Goal: Information Seeking & Learning: Learn about a topic

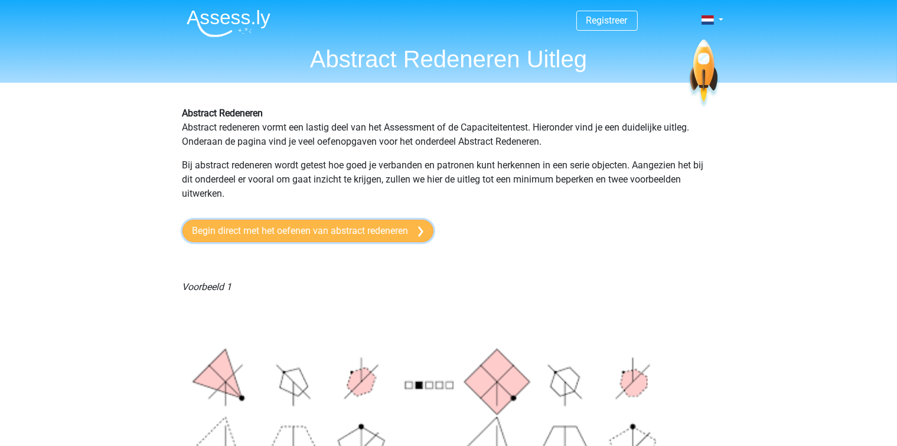
click at [331, 230] on link "Begin direct met het oefenen van abstract redeneren" at bounding box center [308, 231] width 251 height 22
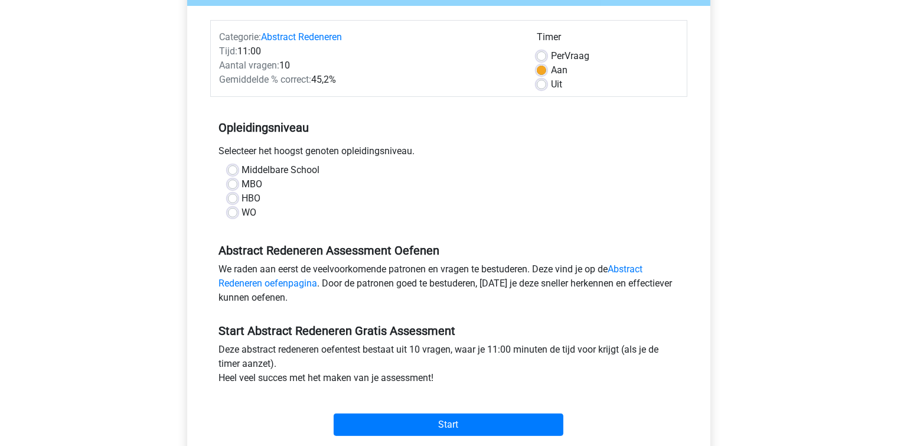
scroll to position [67, 0]
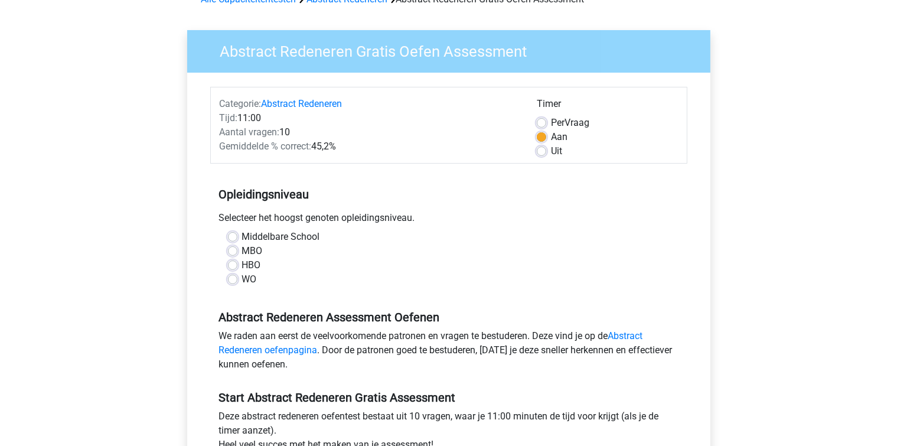
click at [242, 236] on label "Middelbare School" at bounding box center [281, 237] width 78 height 14
click at [234, 236] on input "Middelbare School" at bounding box center [232, 236] width 9 height 12
radio input "true"
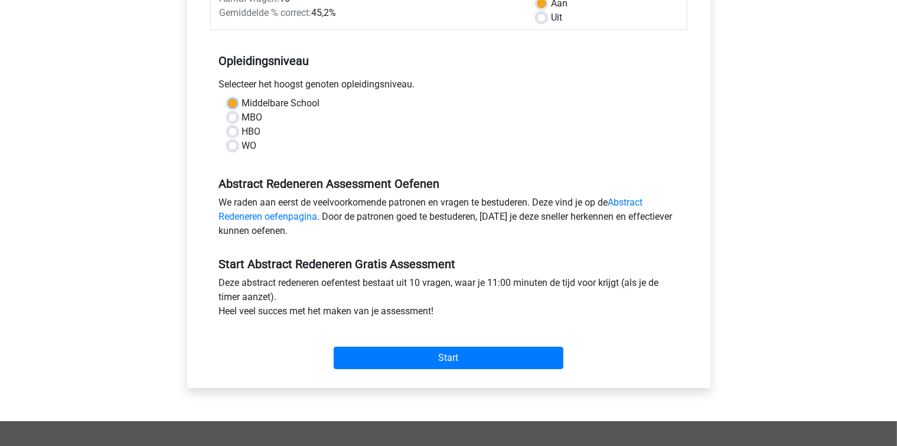
scroll to position [268, 0]
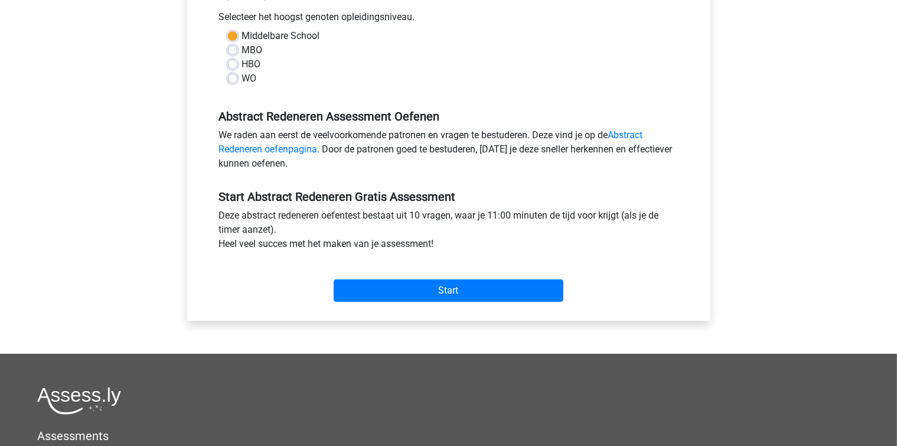
click at [242, 37] on label "Middelbare School" at bounding box center [281, 36] width 78 height 14
click at [234, 37] on input "Middelbare School" at bounding box center [232, 35] width 9 height 12
click at [295, 66] on div "HBO" at bounding box center [449, 64] width 442 height 14
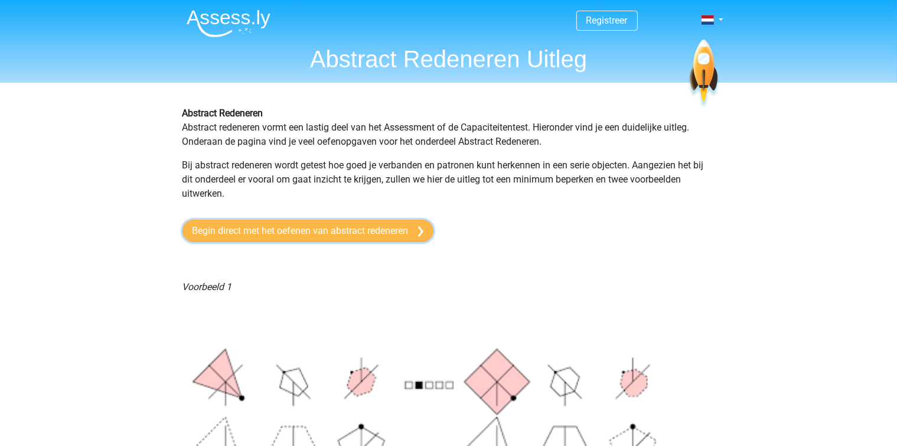
click at [378, 234] on link "Begin direct met het oefenen van abstract redeneren" at bounding box center [308, 231] width 251 height 22
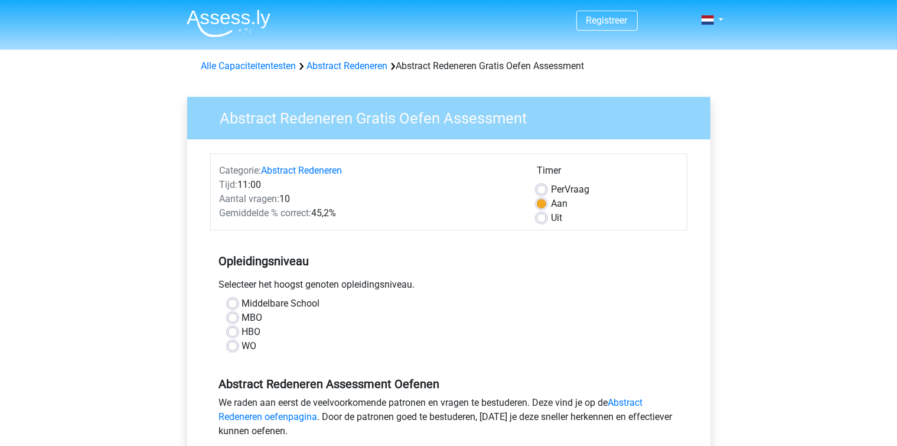
scroll to position [200, 0]
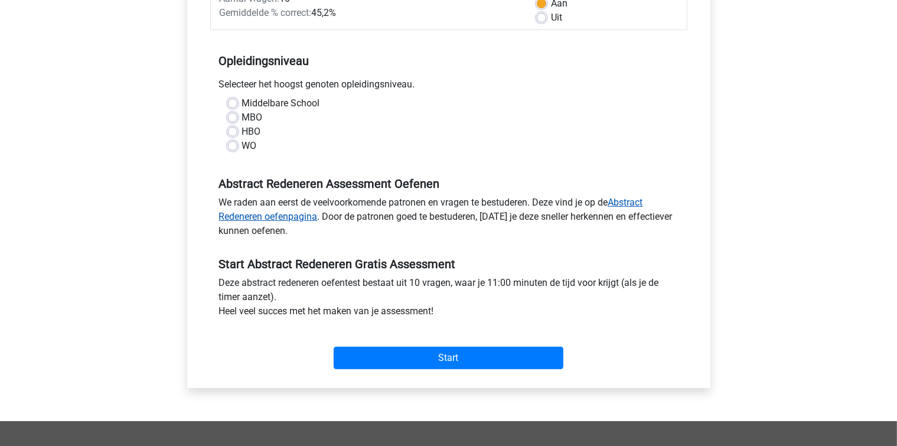
click at [631, 203] on link "Abstract Redeneren oefenpagina" at bounding box center [431, 209] width 424 height 25
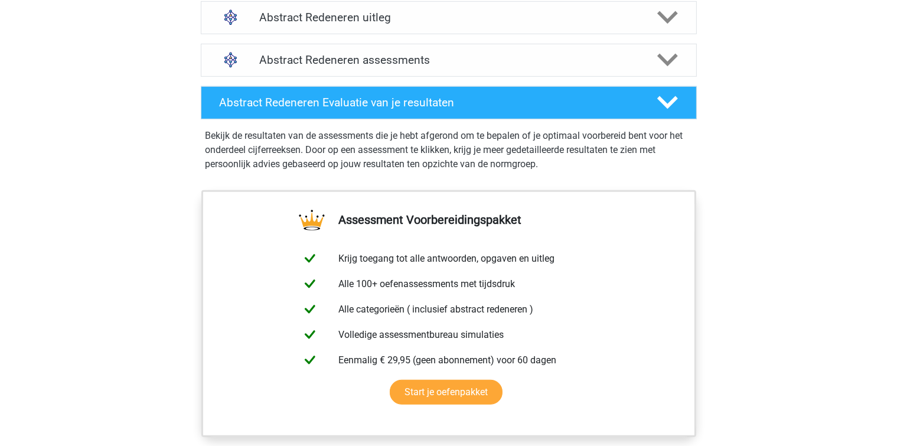
scroll to position [870, 0]
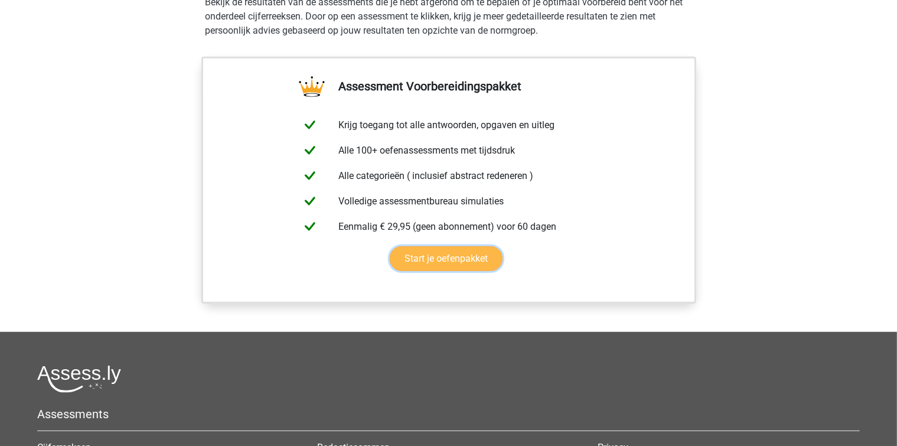
click at [455, 255] on link "Start je oefenpakket" at bounding box center [446, 258] width 113 height 25
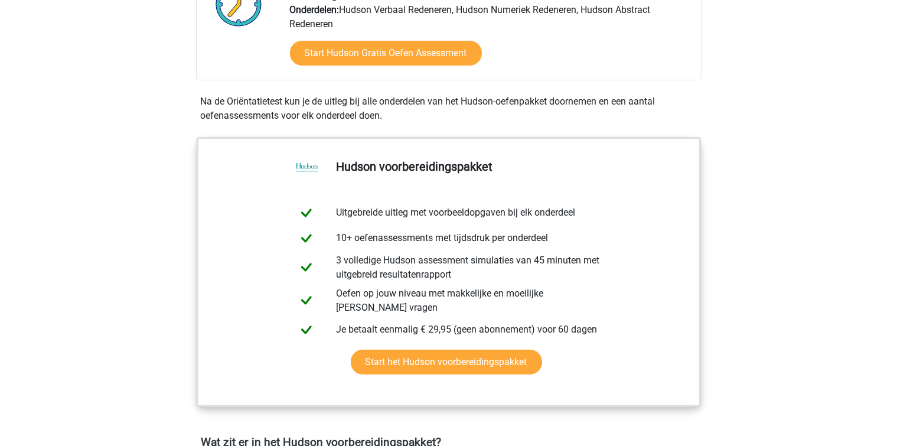
scroll to position [401, 0]
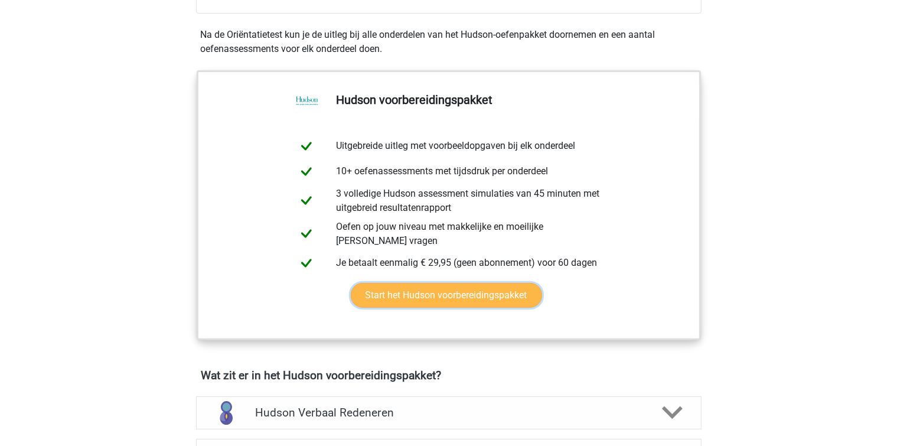
click at [463, 296] on link "Start het Hudson voorbereidingspakket" at bounding box center [446, 295] width 191 height 25
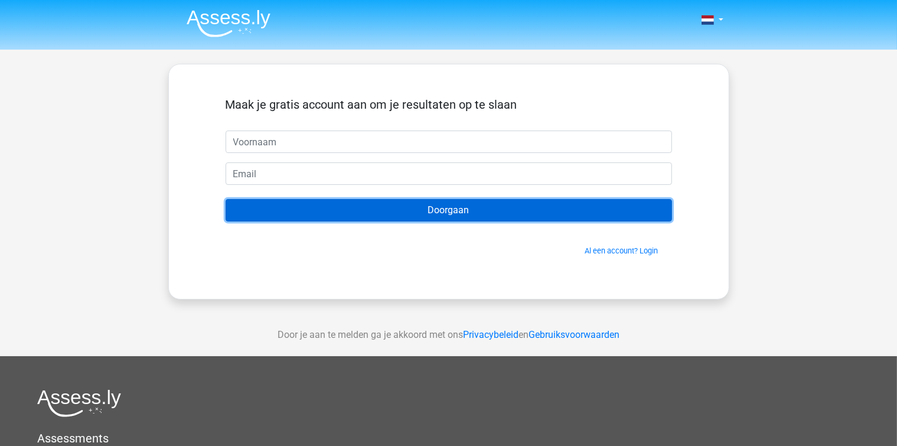
click at [433, 214] on input "Doorgaan" at bounding box center [449, 210] width 447 height 22
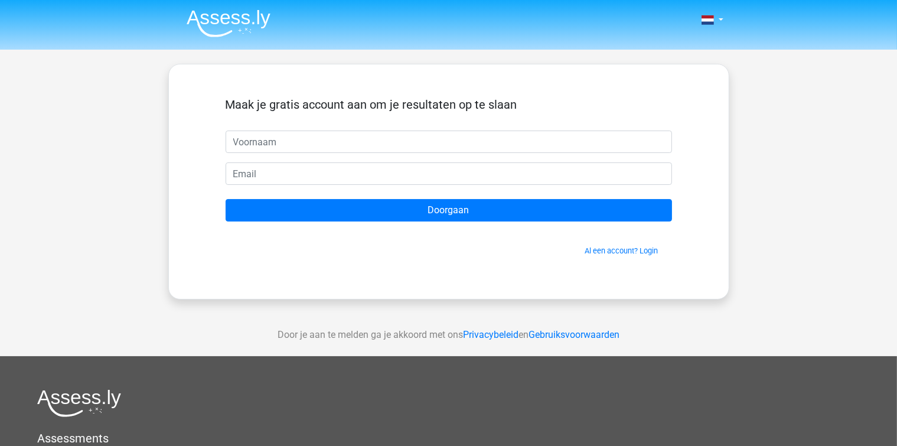
click at [341, 266] on div "Maak je gratis account aan om je resultaten op te slaan Doorgaan Al een account…" at bounding box center [448, 182] width 503 height 178
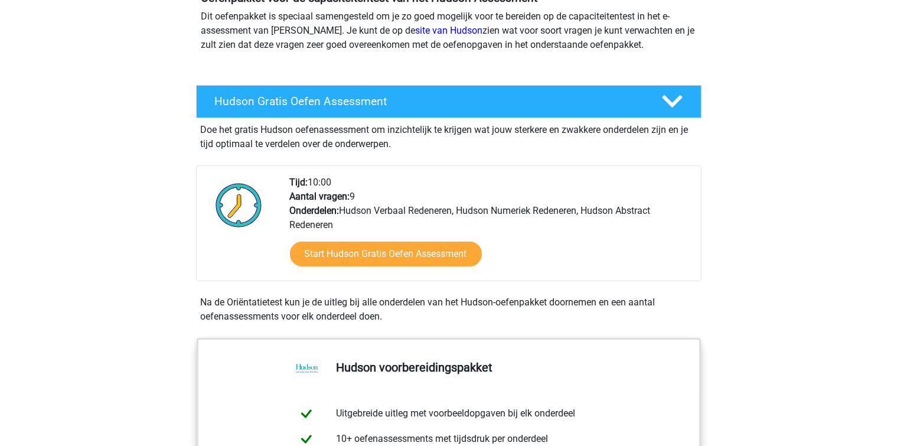
scroll to position [67, 0]
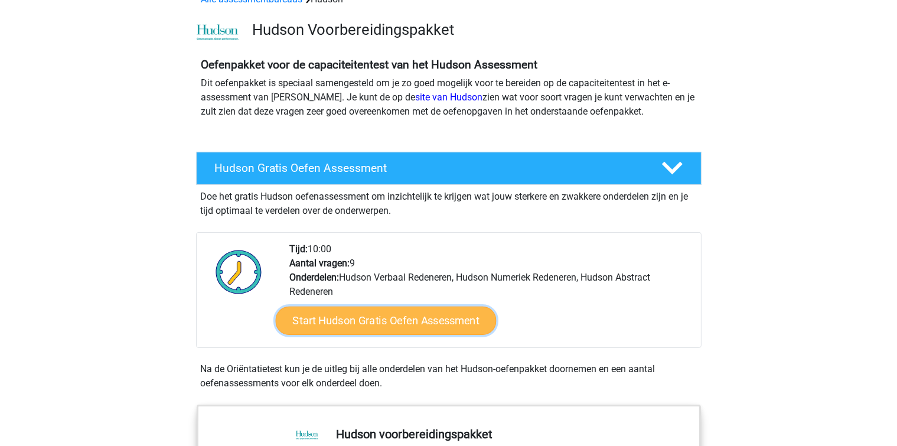
click at [382, 317] on link "Start Hudson Gratis Oefen Assessment" at bounding box center [385, 321] width 221 height 28
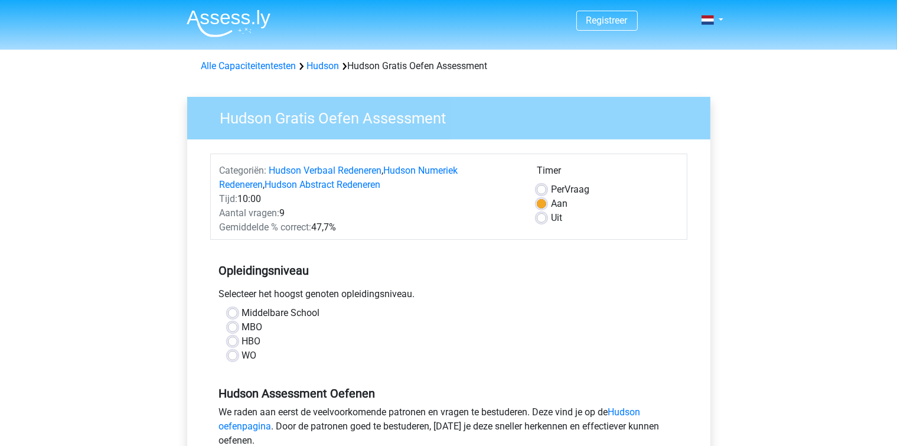
click at [242, 312] on label "Middelbare School" at bounding box center [281, 313] width 78 height 14
click at [235, 312] on input "Middelbare School" at bounding box center [232, 312] width 9 height 12
radio input "true"
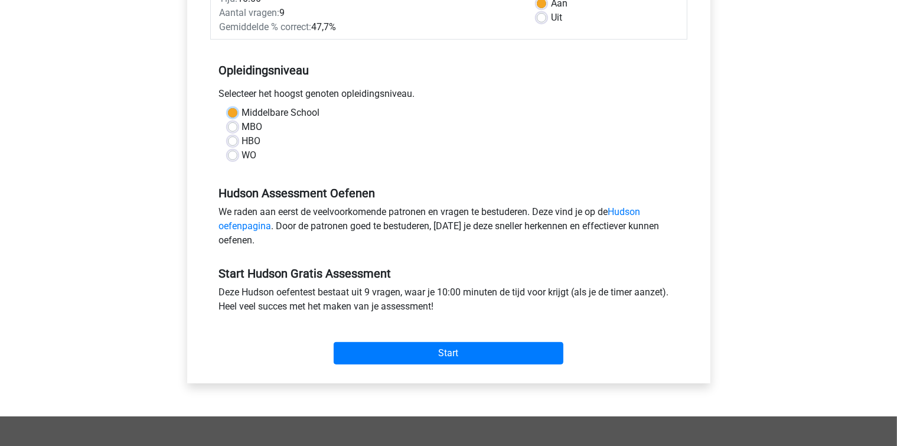
scroll to position [268, 0]
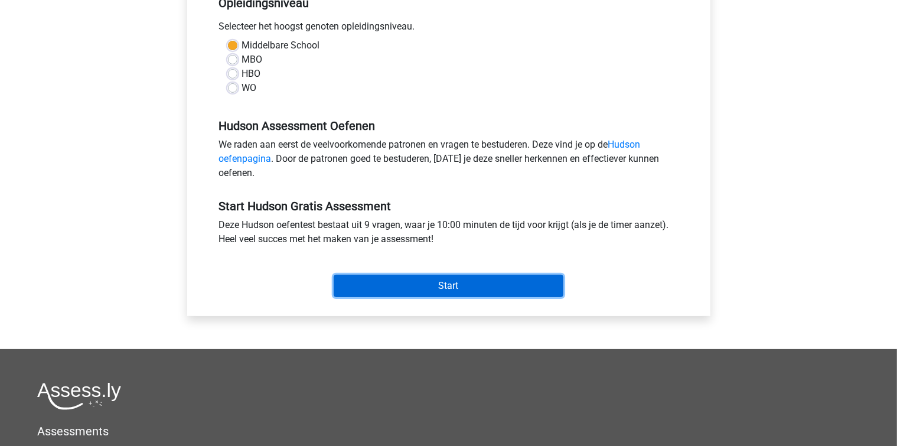
click at [435, 282] on input "Start" at bounding box center [449, 286] width 230 height 22
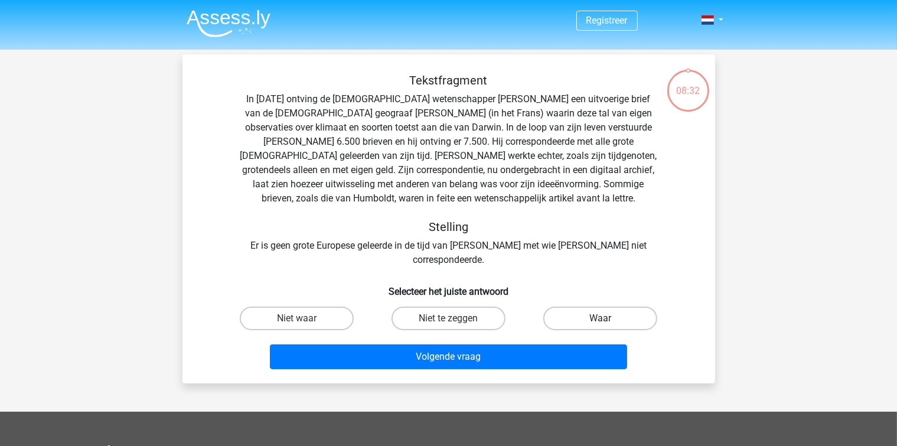
click at [604, 307] on label "Waar" at bounding box center [601, 319] width 114 height 24
click at [604, 318] on input "Waar" at bounding box center [605, 322] width 8 height 8
radio input "true"
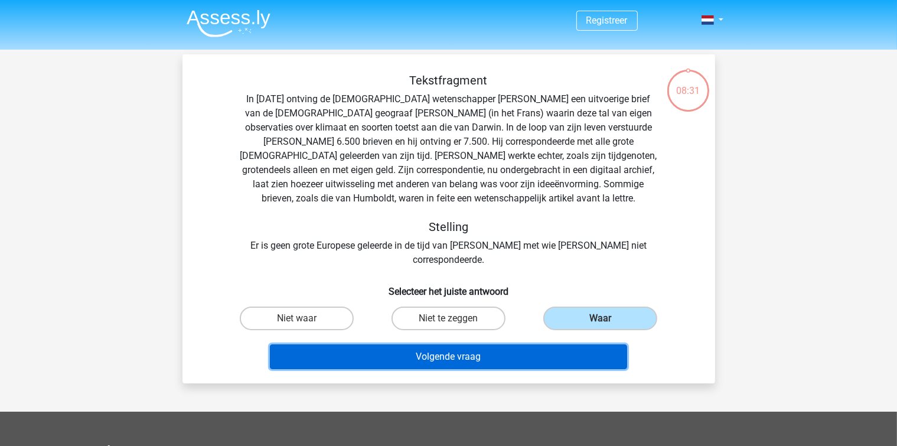
click at [475, 344] on button "Volgende vraag" at bounding box center [448, 356] width 357 height 25
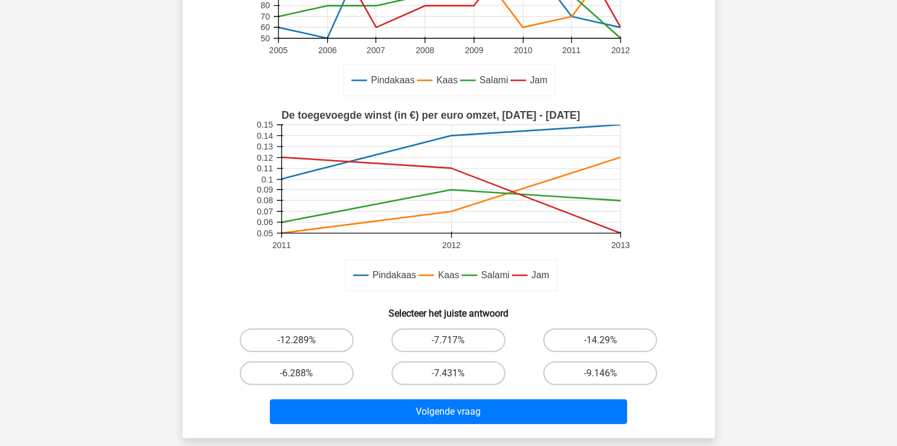
scroll to position [401, 0]
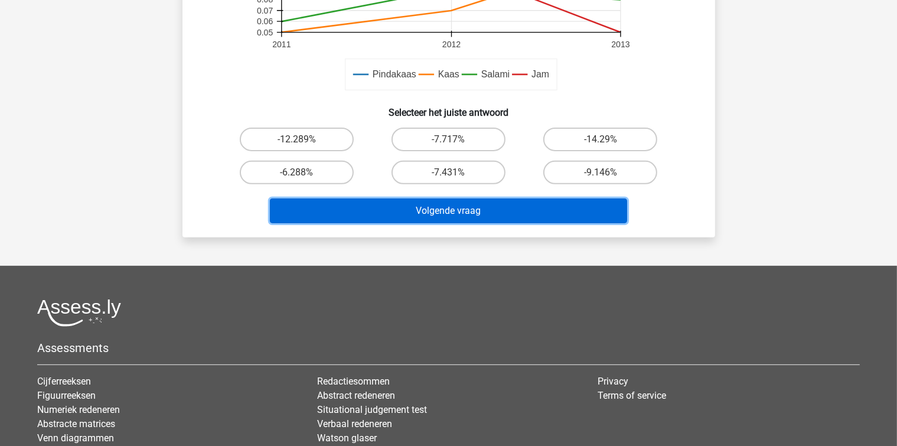
click at [453, 206] on button "Volgende vraag" at bounding box center [448, 211] width 357 height 25
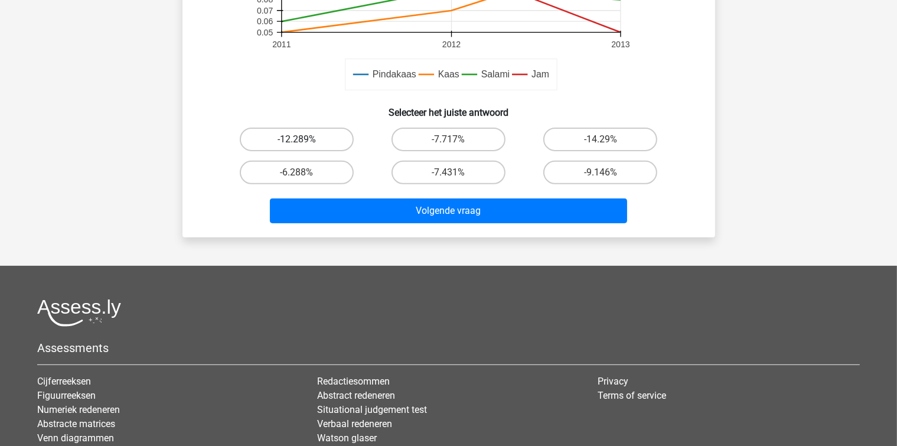
click at [317, 141] on label "-12.289%" at bounding box center [297, 140] width 114 height 24
click at [304, 141] on input "-12.289%" at bounding box center [301, 143] width 8 height 8
radio input "true"
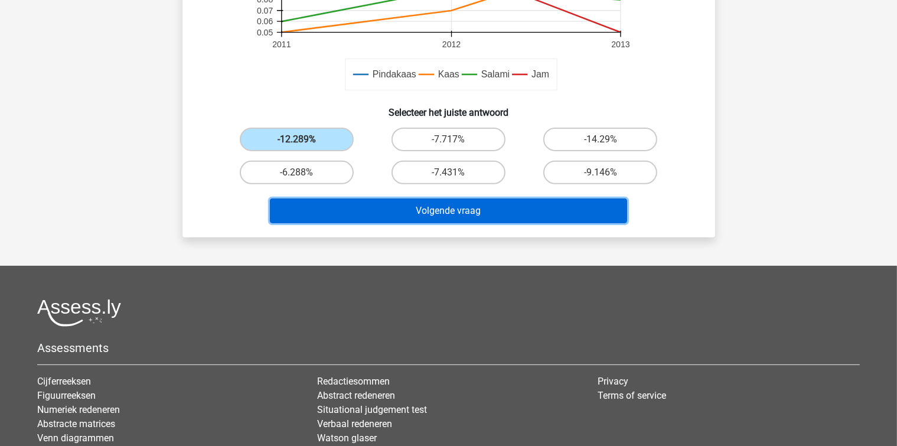
click at [466, 212] on button "Volgende vraag" at bounding box center [448, 211] width 357 height 25
click at [455, 212] on button "Volgende vraag" at bounding box center [448, 211] width 357 height 25
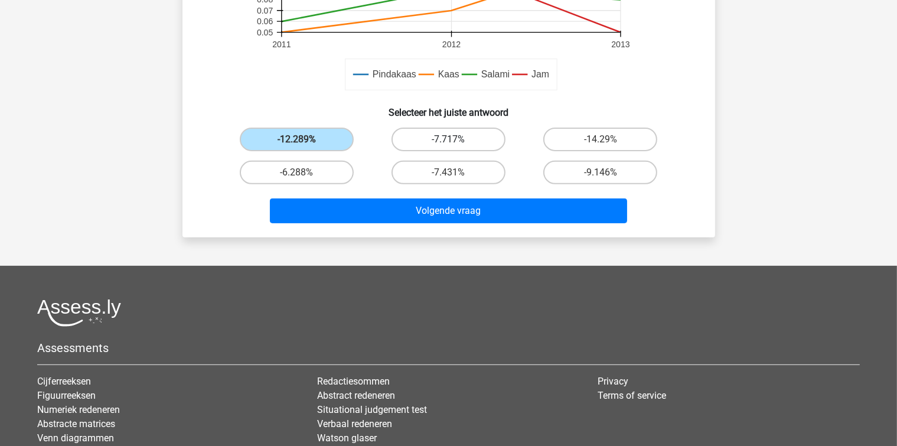
click at [450, 134] on label "-7.717%" at bounding box center [449, 140] width 114 height 24
click at [450, 139] on input "-7.717%" at bounding box center [452, 143] width 8 height 8
radio input "true"
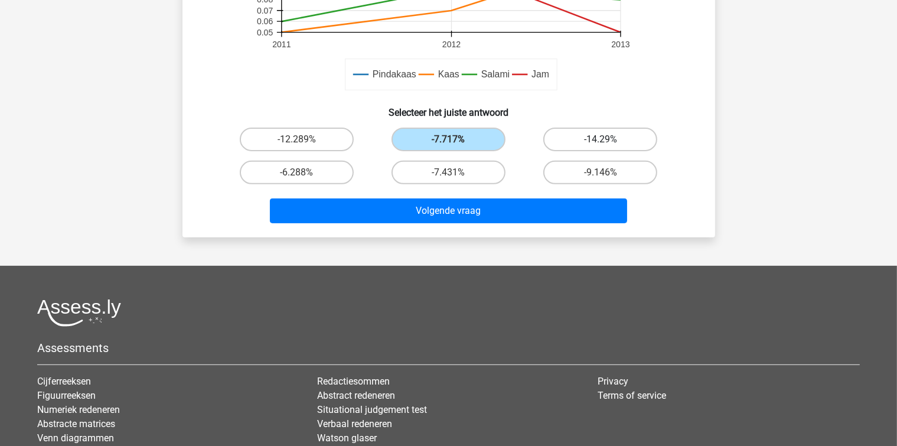
click at [566, 138] on label "-14.29%" at bounding box center [601, 140] width 114 height 24
click at [601, 139] on input "-14.29%" at bounding box center [605, 143] width 8 height 8
radio input "true"
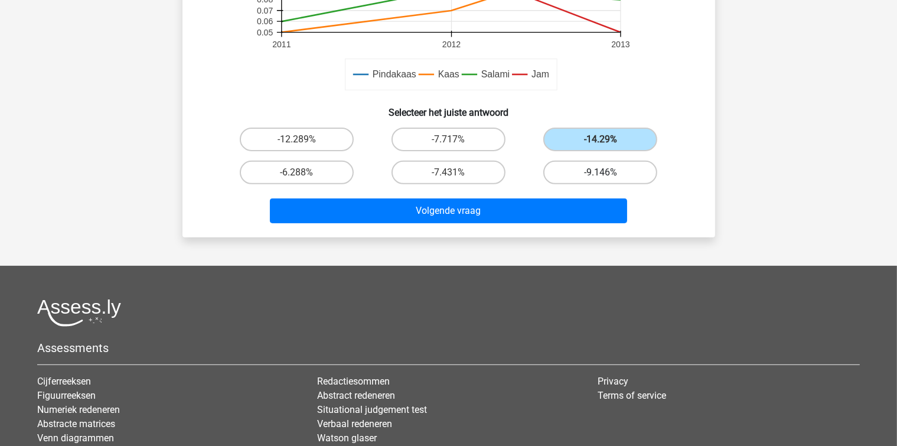
click at [581, 171] on label "-9.146%" at bounding box center [601, 173] width 114 height 24
click at [601, 173] on input "-9.146%" at bounding box center [605, 177] width 8 height 8
radio input "true"
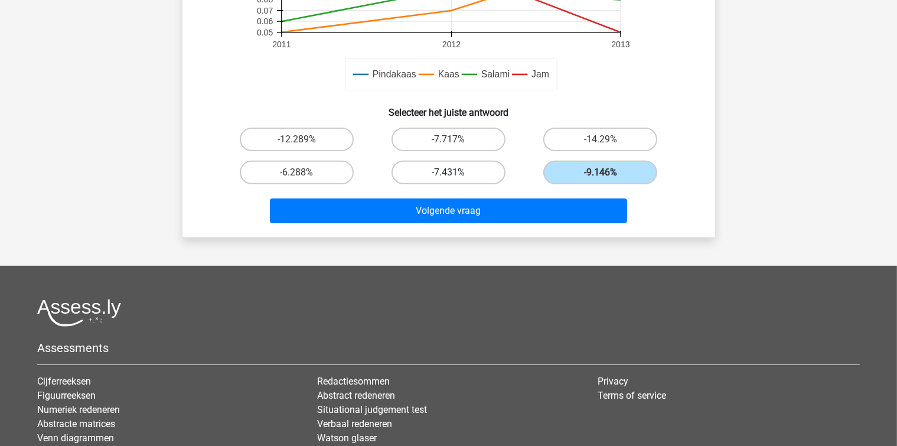
click at [474, 174] on label "-7.431%" at bounding box center [449, 173] width 114 height 24
click at [456, 174] on input "-7.431%" at bounding box center [452, 177] width 8 height 8
radio input "true"
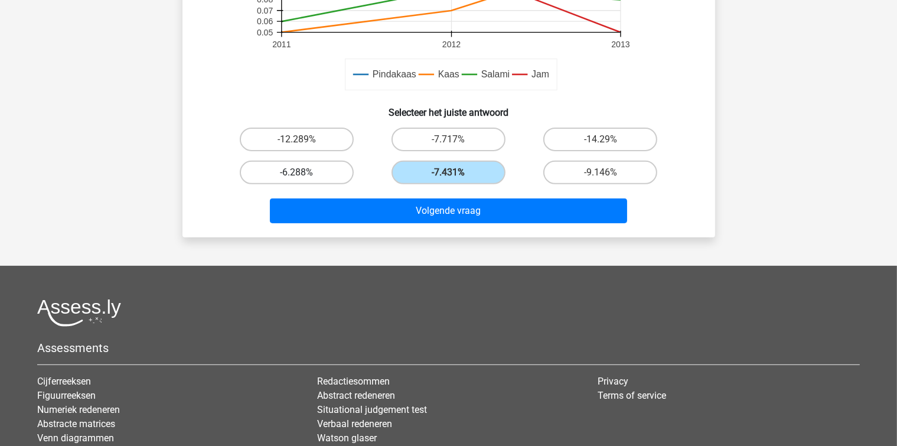
click at [326, 174] on label "-6.288%" at bounding box center [297, 173] width 114 height 24
click at [304, 174] on input "-6.288%" at bounding box center [301, 177] width 8 height 8
radio input "true"
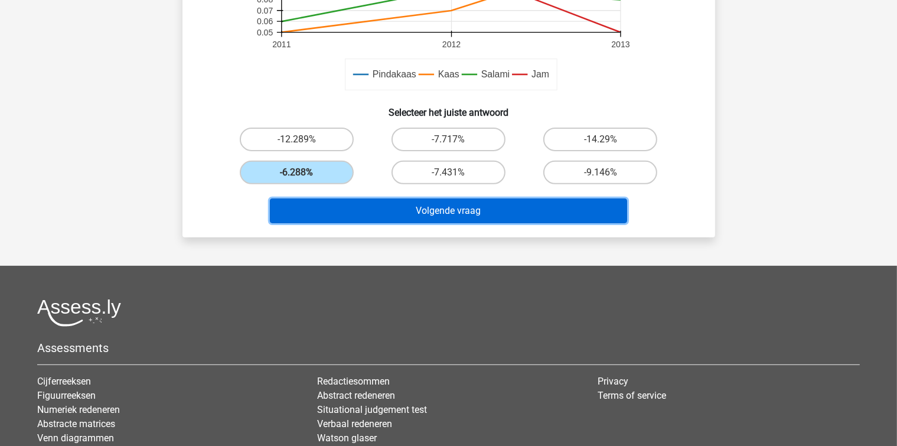
click at [389, 212] on button "Volgende vraag" at bounding box center [448, 211] width 357 height 25
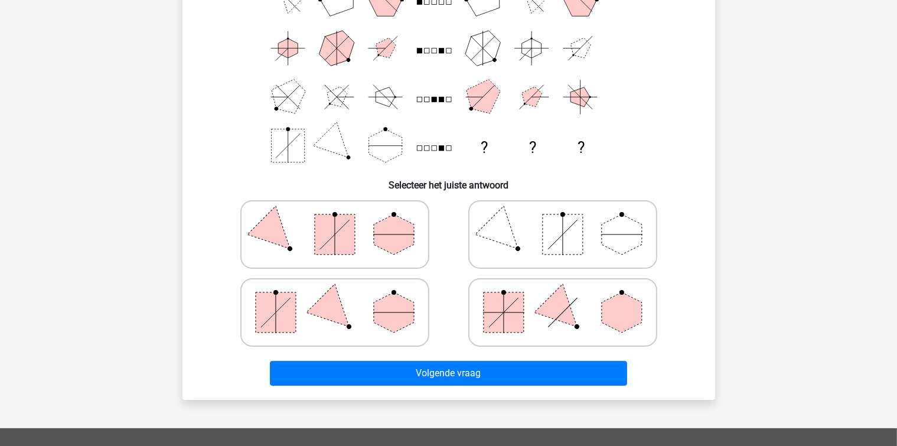
scroll to position [200, 0]
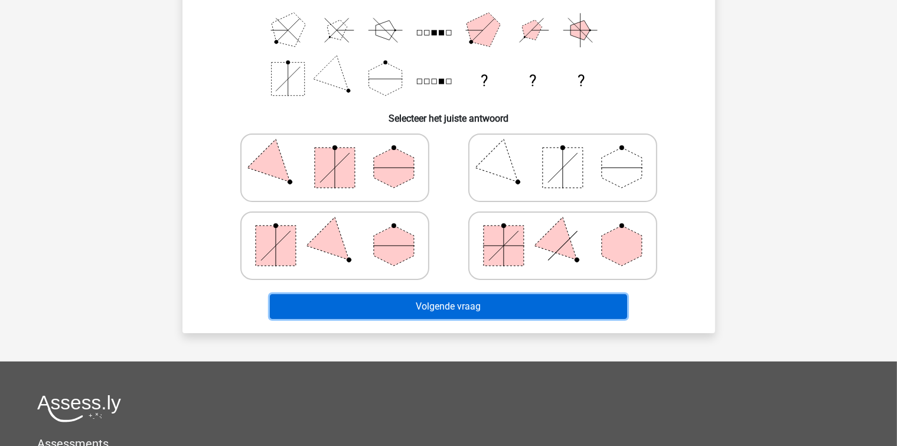
click at [542, 298] on button "Volgende vraag" at bounding box center [448, 306] width 357 height 25
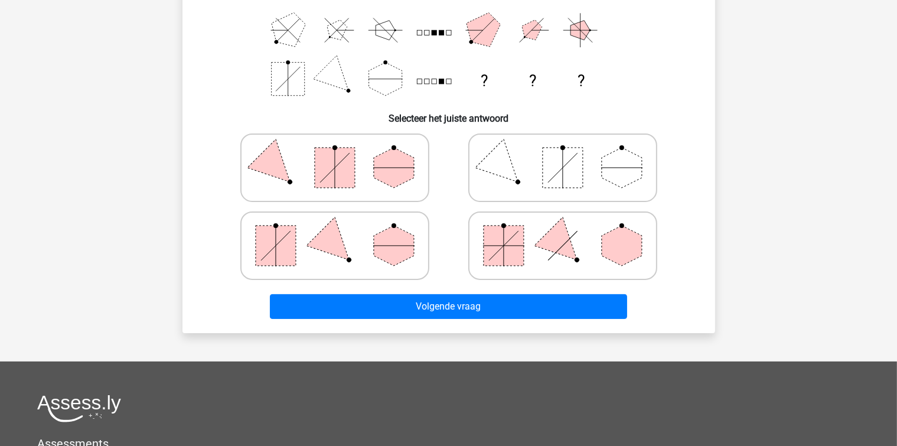
click at [755, 82] on div "Registreer ?" at bounding box center [448, 237] width 897 height 874
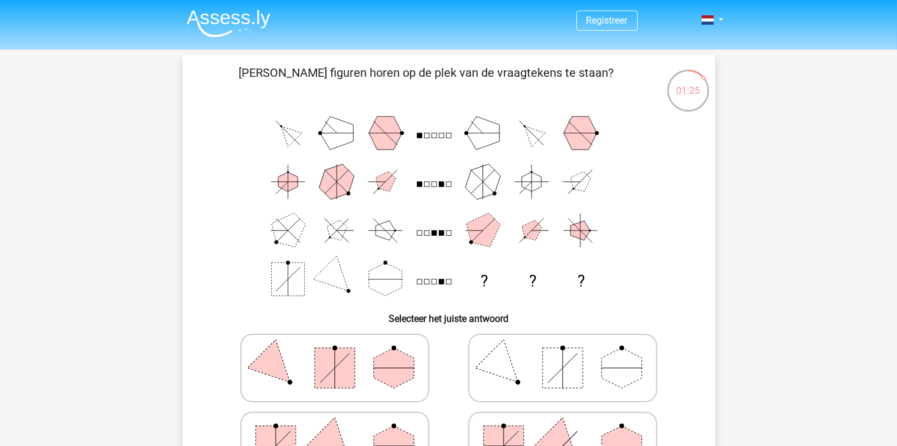
scroll to position [67, 0]
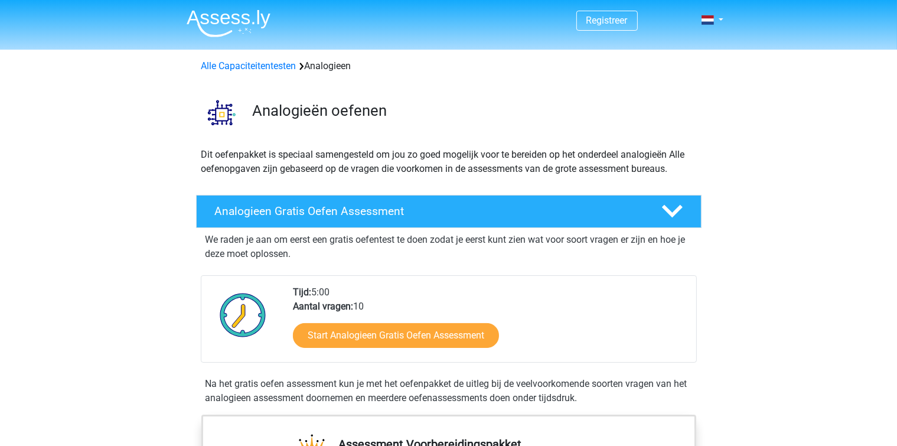
scroll to position [67, 0]
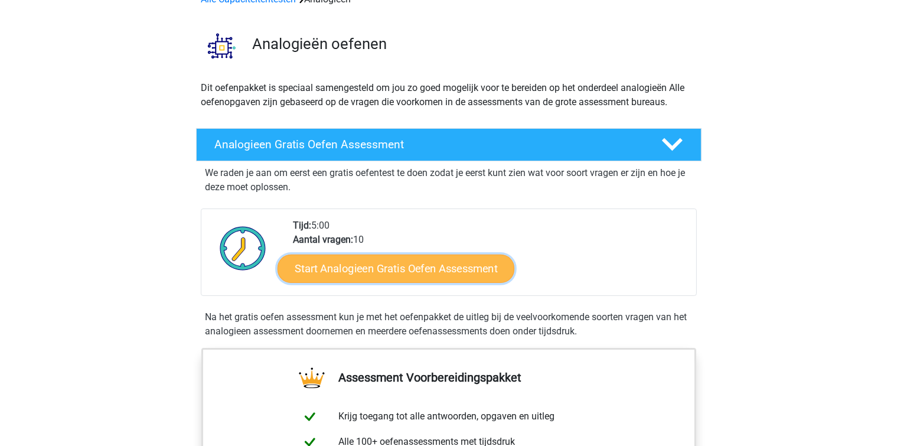
click at [397, 262] on link "Start Analogieen Gratis Oefen Assessment" at bounding box center [396, 268] width 237 height 28
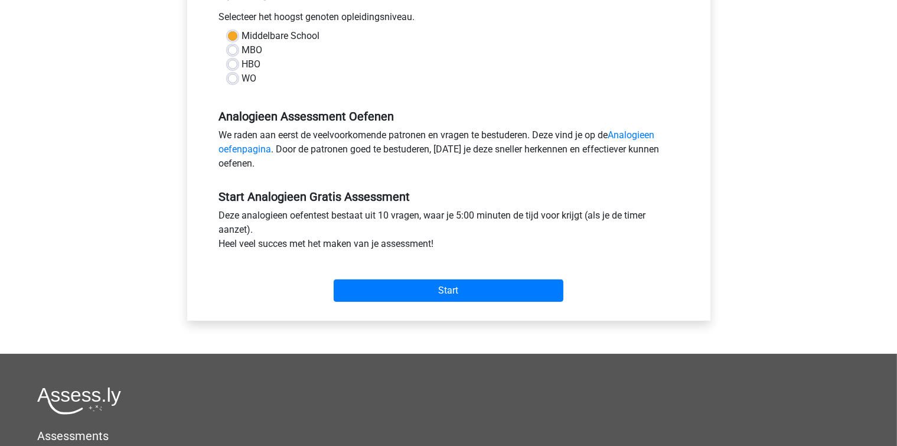
scroll to position [334, 0]
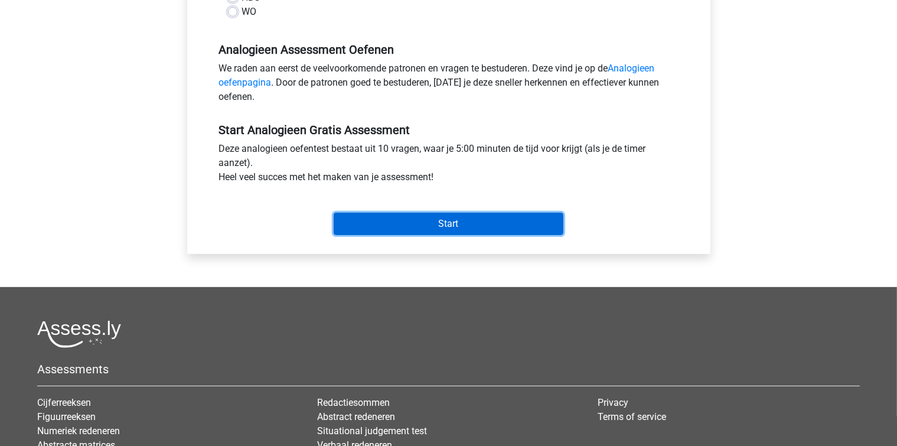
click at [438, 223] on input "Start" at bounding box center [449, 224] width 230 height 22
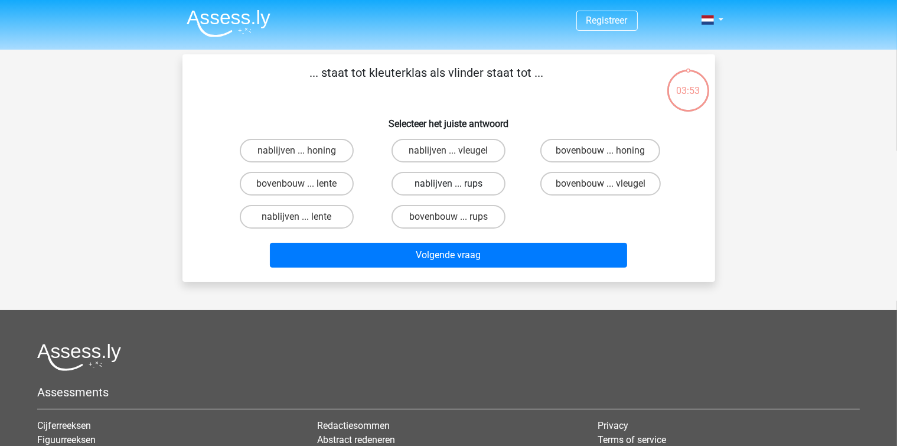
click at [430, 186] on label "nablijven ... rups" at bounding box center [449, 184] width 114 height 24
click at [448, 186] on input "nablijven ... rups" at bounding box center [452, 188] width 8 height 8
radio input "true"
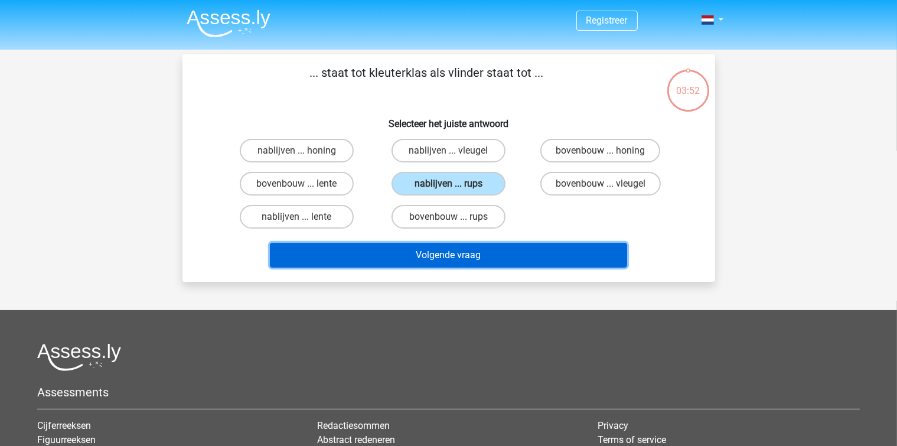
click at [421, 256] on button "Volgende vraag" at bounding box center [448, 255] width 357 height 25
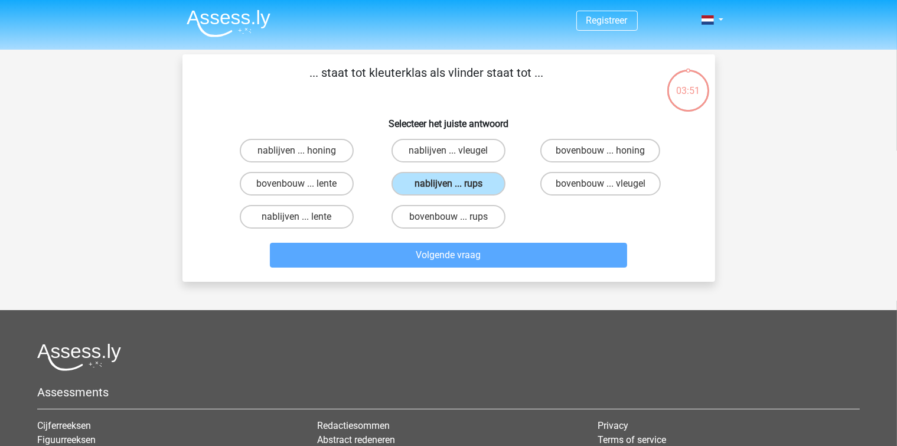
scroll to position [54, 0]
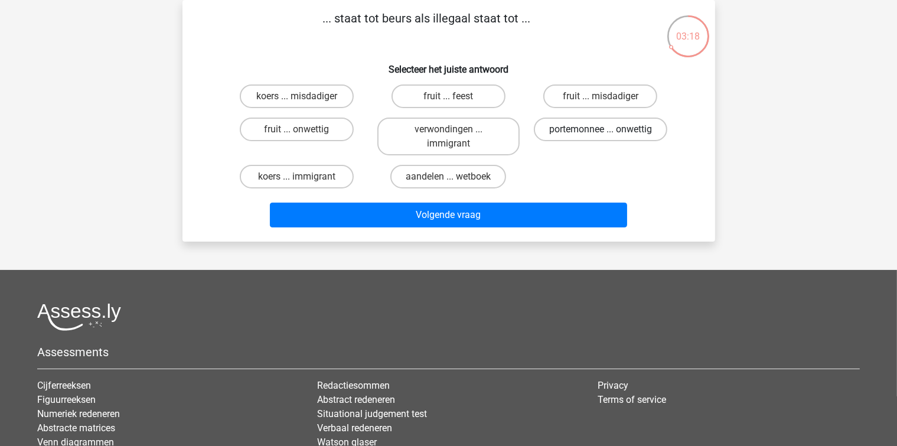
click at [581, 129] on label "portemonnee ... onwettig" at bounding box center [601, 130] width 134 height 24
click at [601, 129] on input "portemonnee ... onwettig" at bounding box center [605, 133] width 8 height 8
radio input "true"
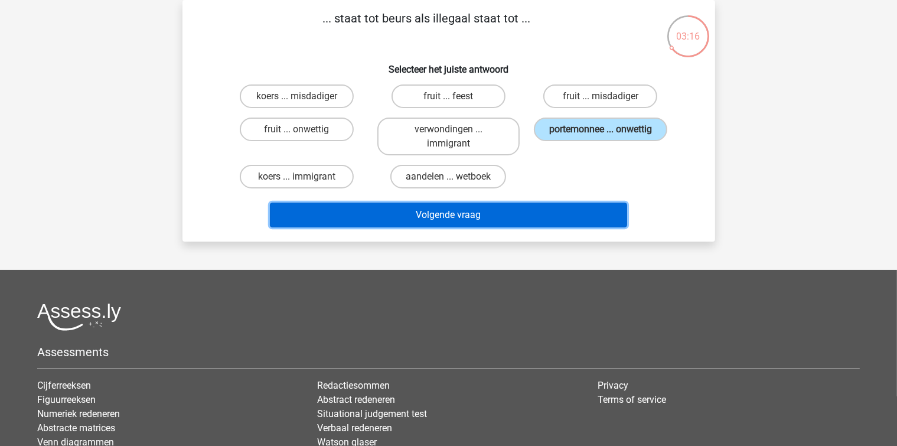
click at [463, 221] on button "Volgende vraag" at bounding box center [448, 215] width 357 height 25
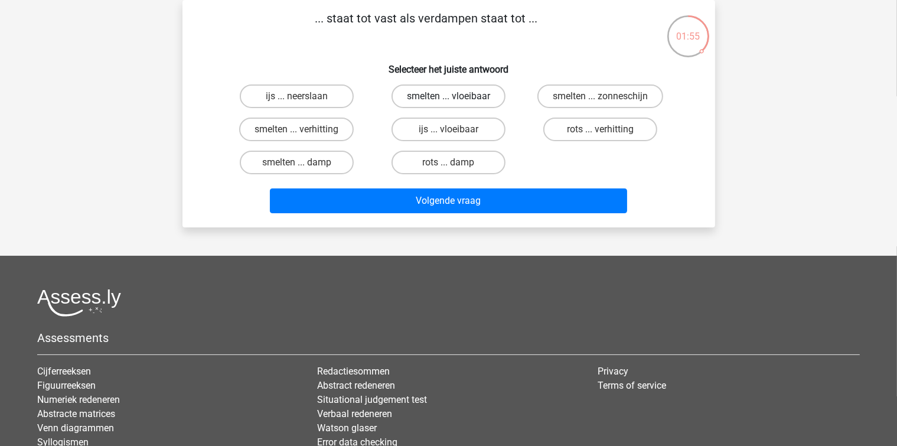
click at [423, 100] on label "smelten ... vloeibaar" at bounding box center [449, 96] width 114 height 24
click at [448, 100] on input "smelten ... vloeibaar" at bounding box center [452, 100] width 8 height 8
radio input "true"
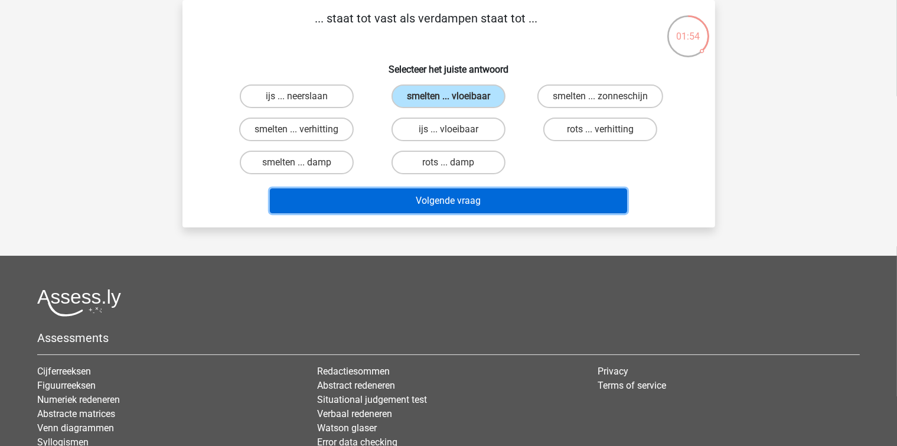
click at [437, 200] on button "Volgende vraag" at bounding box center [448, 200] width 357 height 25
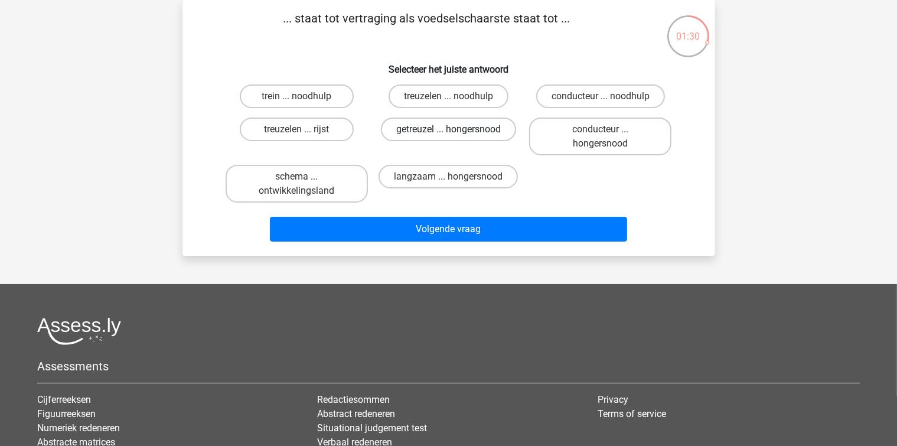
click at [441, 128] on label "getreuzel ... hongersnood" at bounding box center [448, 130] width 135 height 24
click at [448, 129] on input "getreuzel ... hongersnood" at bounding box center [452, 133] width 8 height 8
radio input "true"
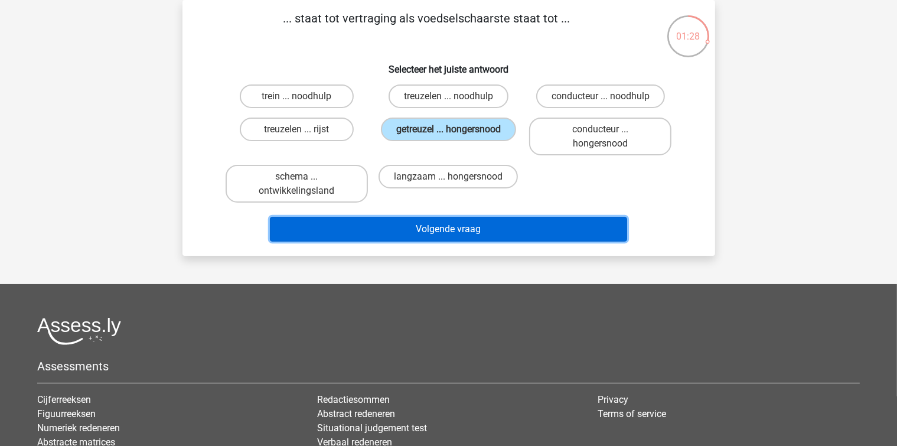
click at [447, 226] on button "Volgende vraag" at bounding box center [448, 229] width 357 height 25
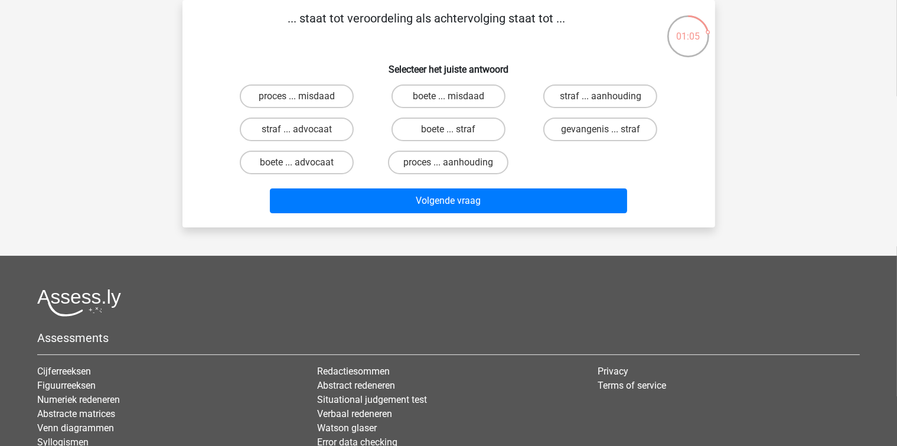
click at [454, 165] on input "proces ... aanhouding" at bounding box center [452, 166] width 8 height 8
radio input "true"
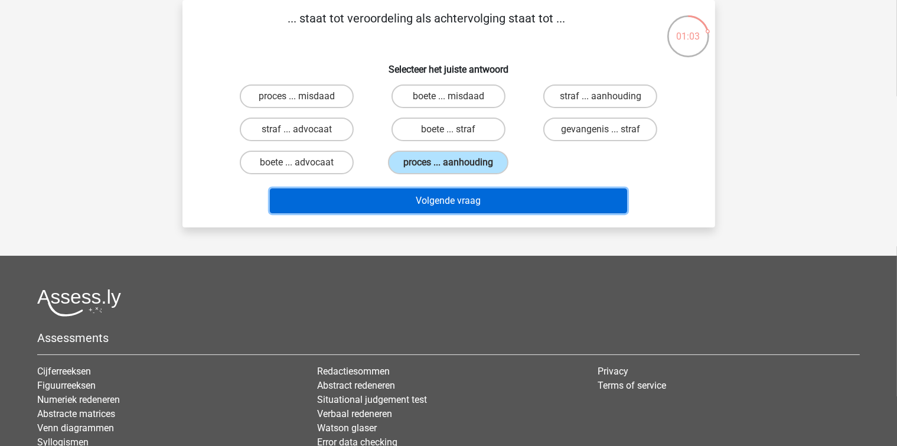
click at [454, 200] on button "Volgende vraag" at bounding box center [448, 200] width 357 height 25
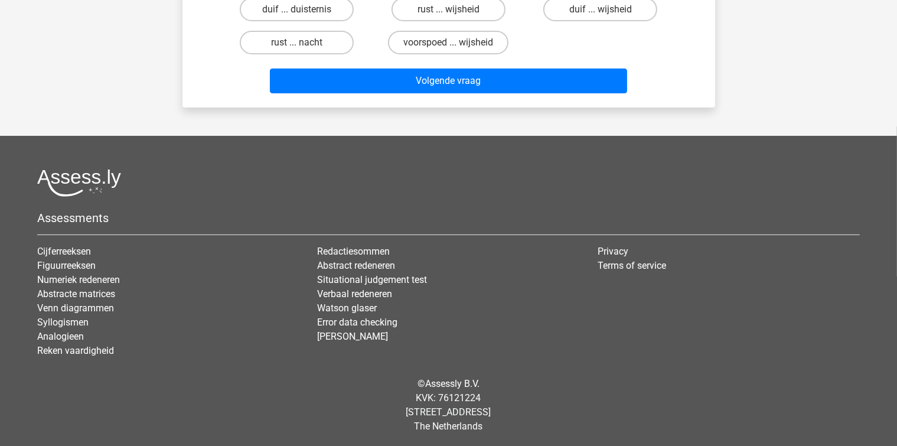
scroll to position [0, 0]
